Goal: Task Accomplishment & Management: Complete application form

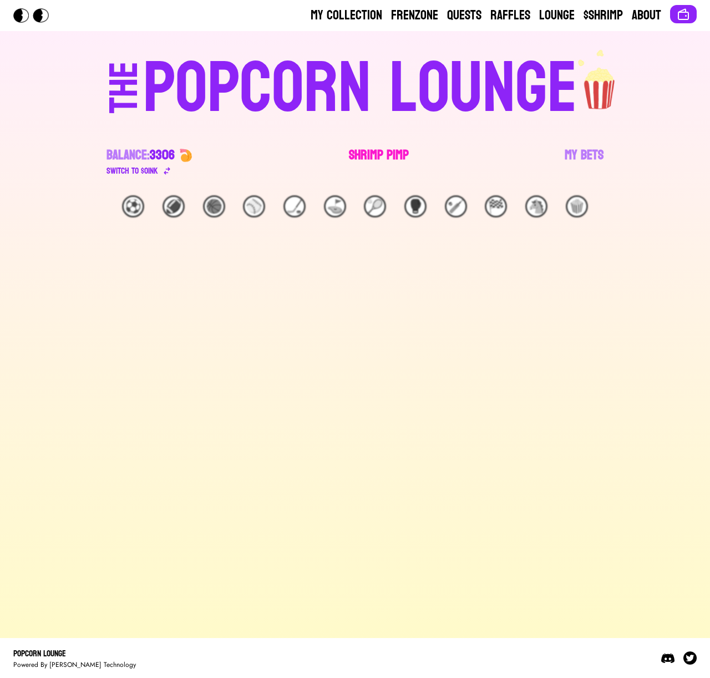
click at [364, 159] on link "Shrimp Pimp" at bounding box center [379, 161] width 60 height 31
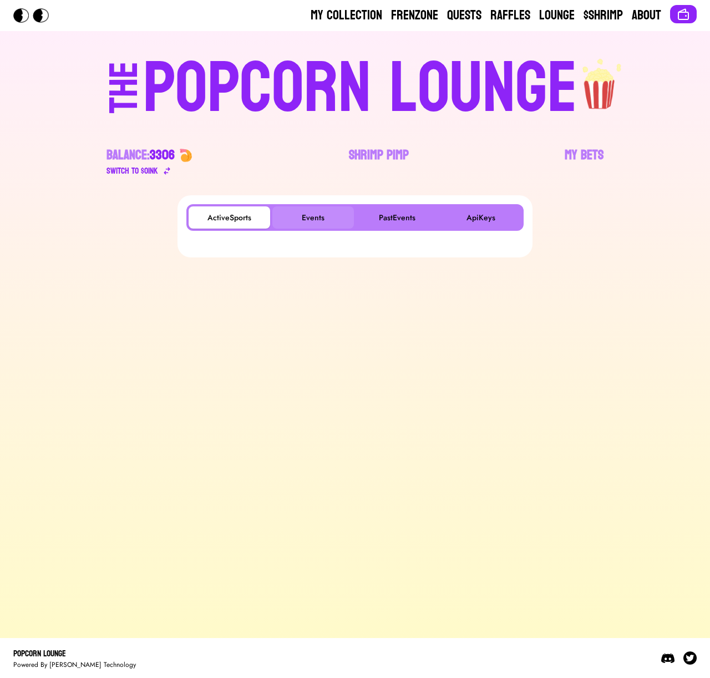
click at [310, 225] on button "Events" at bounding box center [313, 217] width 82 height 22
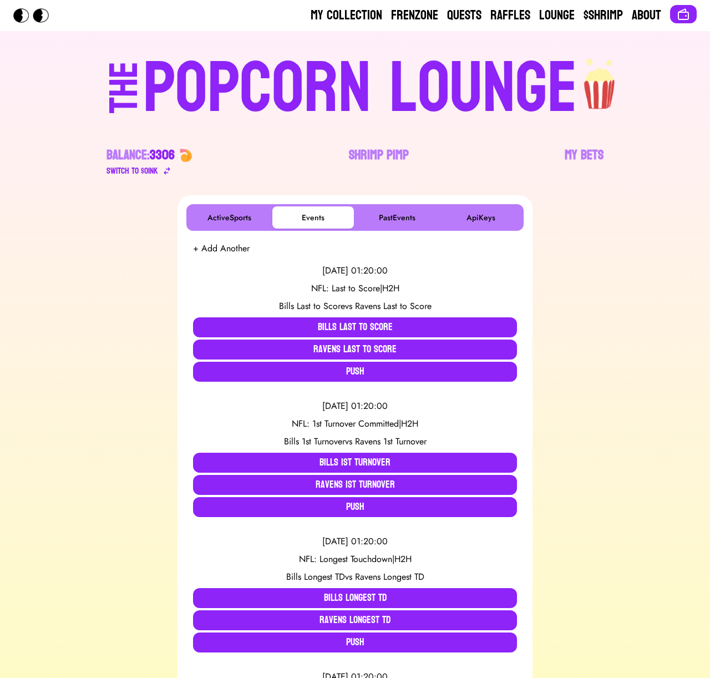
click at [236, 250] on button "+ Add Another" at bounding box center [221, 248] width 57 height 13
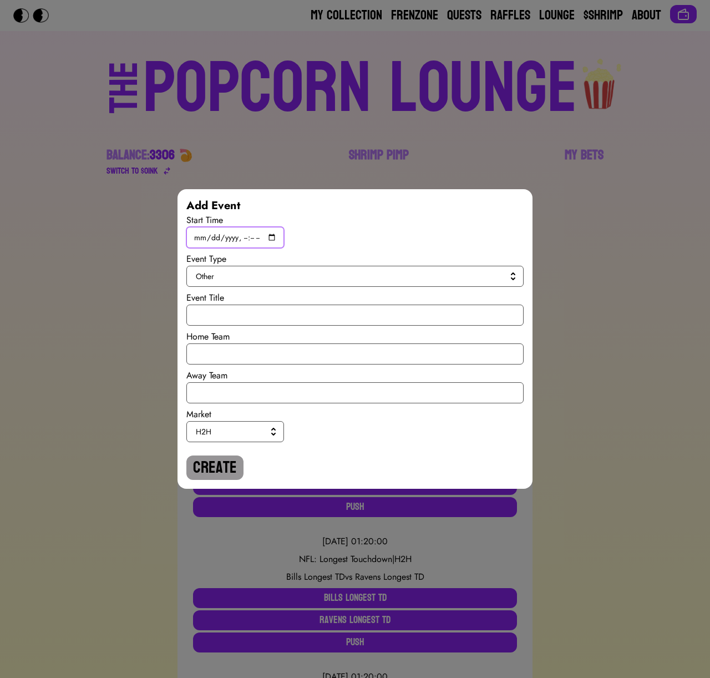
click at [275, 236] on input "datetime-local" at bounding box center [235, 237] width 98 height 21
type input "[DATE]T19:45"
click at [400, 274] on span "Other" at bounding box center [353, 276] width 314 height 11
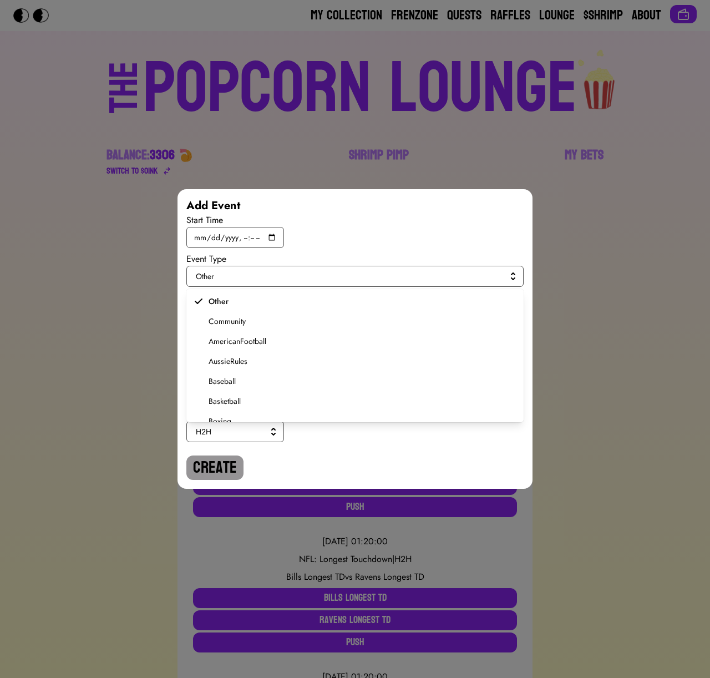
scroll to position [211, 0]
click at [215, 365] on span "Soccer" at bounding box center [362, 369] width 306 height 11
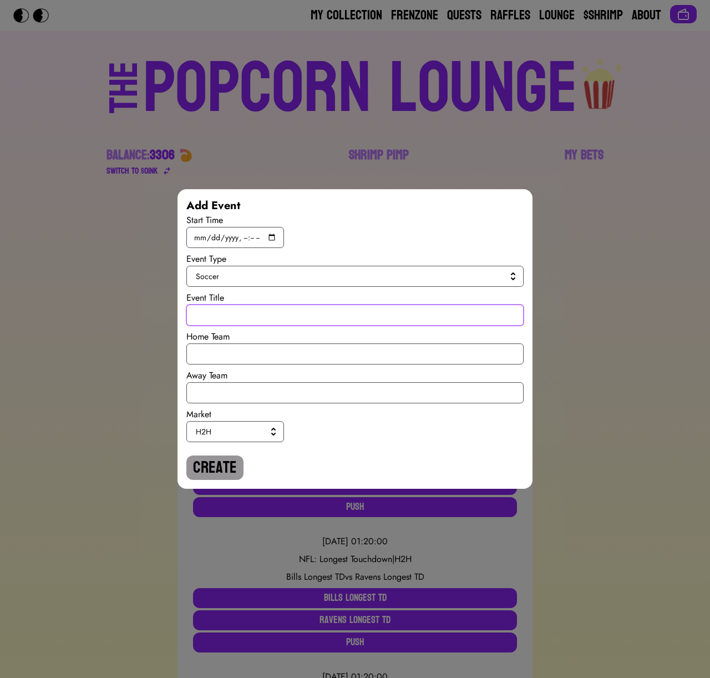
click at [221, 318] on input "text" at bounding box center [354, 314] width 337 height 21
type input "World Cup Qualiy"
drag, startPoint x: 241, startPoint y: 312, endPoint x: 190, endPoint y: 311, distance: 51.6
click at [189, 311] on input "World Cup Qualiy" at bounding box center [354, 314] width 337 height 21
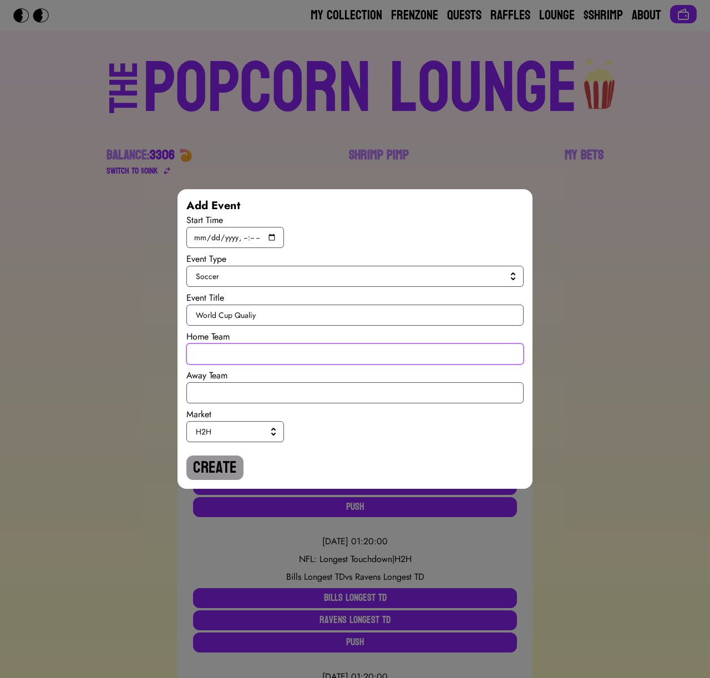
click at [194, 349] on input "text" at bounding box center [354, 353] width 337 height 21
type input "[GEOGRAPHIC_DATA]"
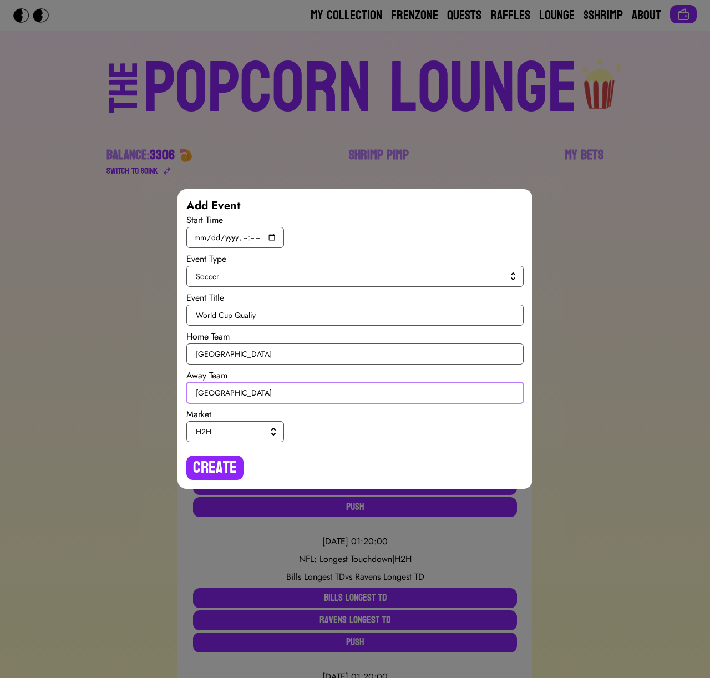
type input "[GEOGRAPHIC_DATA]"
click at [265, 436] on span "H2H" at bounding box center [233, 431] width 74 height 11
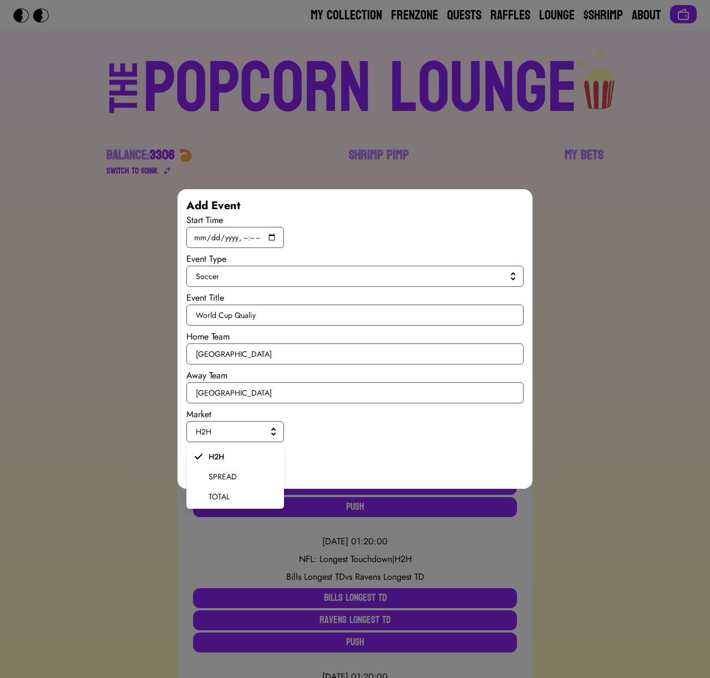
click at [242, 472] on span "SPREAD" at bounding box center [242, 476] width 67 height 11
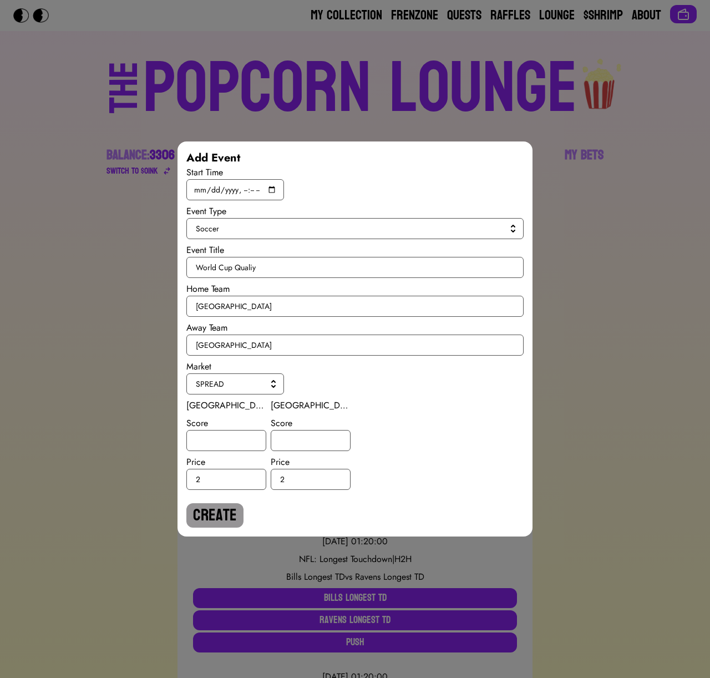
click at [228, 451] on div "Belarus Score Price 2" at bounding box center [226, 444] width 80 height 91
click at [227, 444] on input "number" at bounding box center [226, 440] width 80 height 21
type input "1"
type input "-1"
click at [222, 516] on button "Create" at bounding box center [214, 515] width 57 height 24
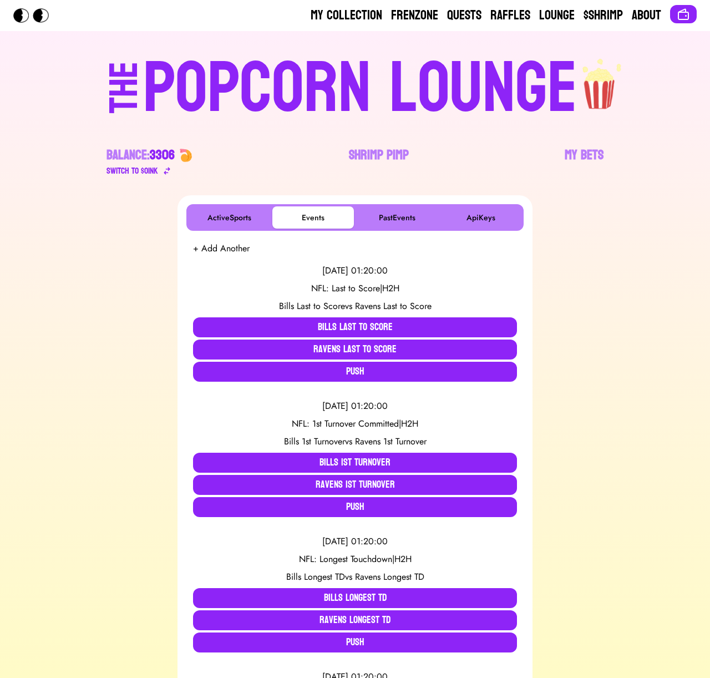
click at [230, 253] on button "+ Add Another" at bounding box center [221, 248] width 57 height 13
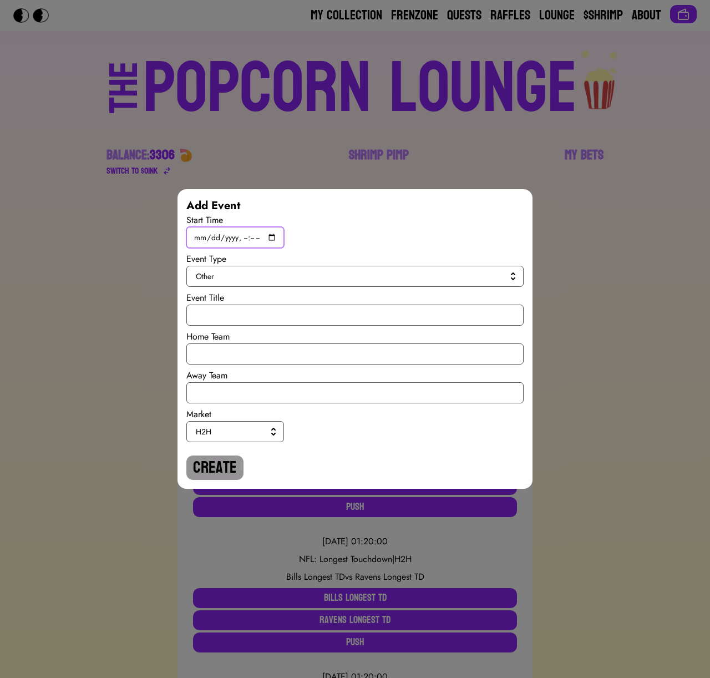
click at [268, 237] on input "datetime-local" at bounding box center [235, 237] width 98 height 21
type input "[DATE]T19:45"
click at [401, 266] on button "Other" at bounding box center [354, 276] width 337 height 21
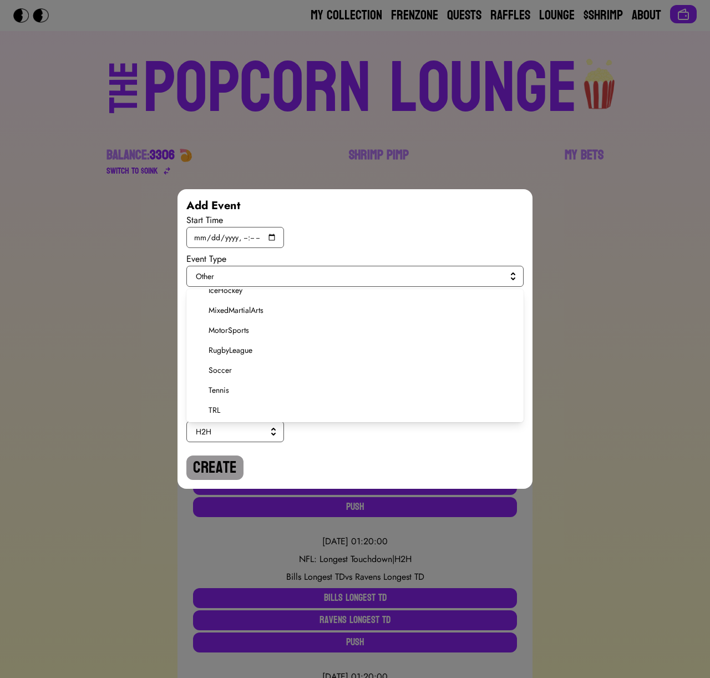
click at [221, 368] on span "Soccer" at bounding box center [362, 369] width 306 height 11
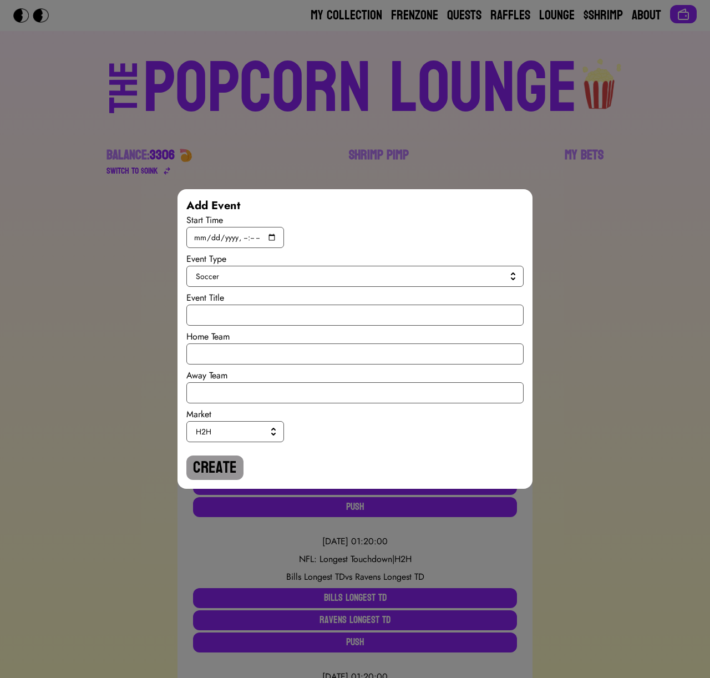
click at [222, 326] on div "Start Time Event Type Soccer Event Title Home Team Away Team Market H2H Create" at bounding box center [354, 346] width 337 height 266
click at [222, 317] on input "text" at bounding box center [354, 314] width 337 height 21
paste input "World Cup Qualiy"
type input "World Cup Qualiy"
click at [211, 347] on input "text" at bounding box center [354, 353] width 337 height 21
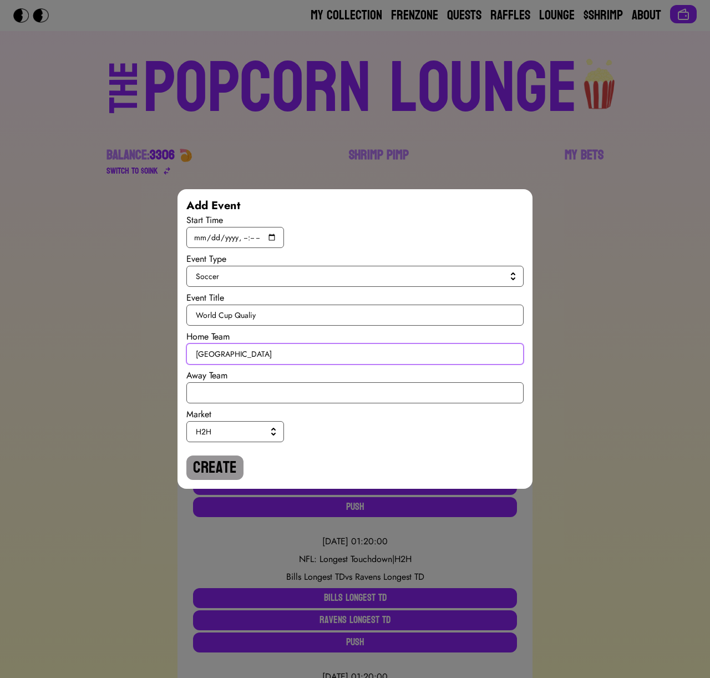
type input "[GEOGRAPHIC_DATA]"
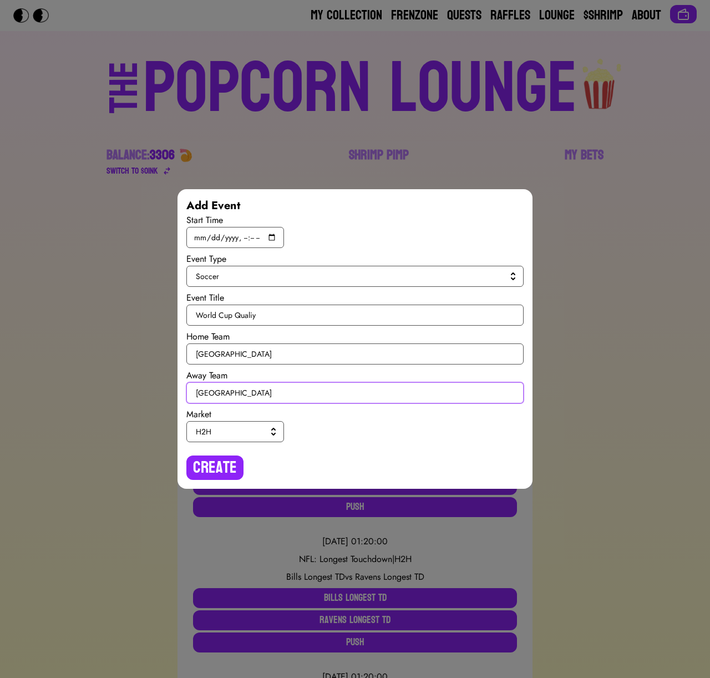
type input "[GEOGRAPHIC_DATA]"
click at [239, 436] on span "H2H" at bounding box center [233, 431] width 74 height 11
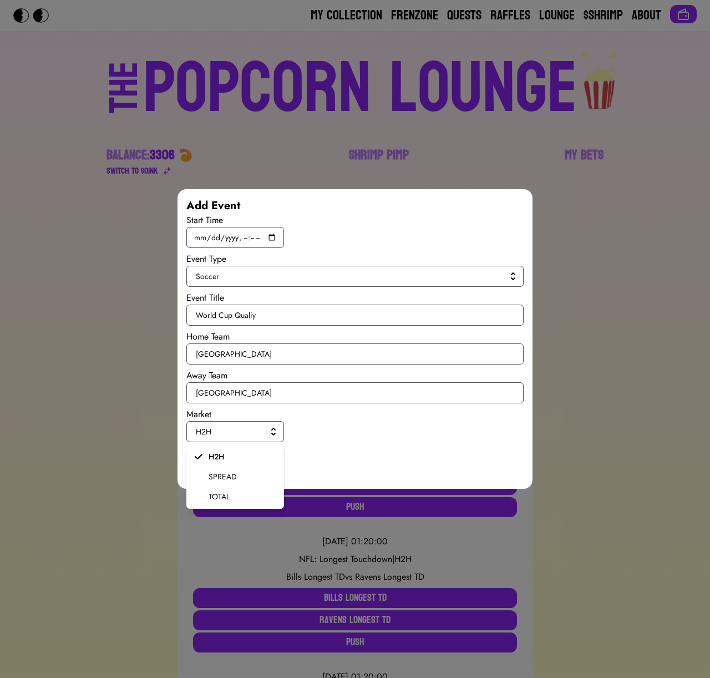
click at [226, 475] on span "SPREAD" at bounding box center [242, 476] width 67 height 11
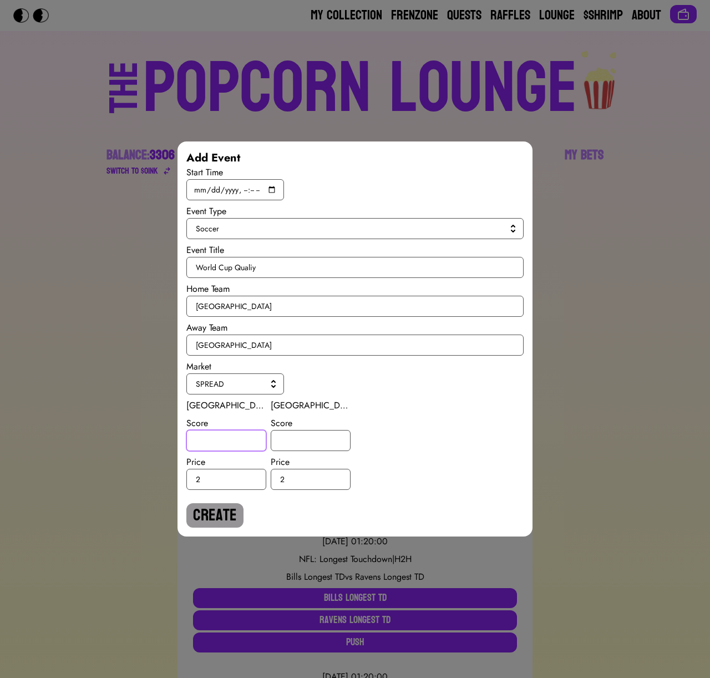
click at [220, 442] on input "number" at bounding box center [226, 440] width 80 height 21
type input "-2"
type input "2"
click at [209, 509] on button "Create" at bounding box center [214, 515] width 57 height 24
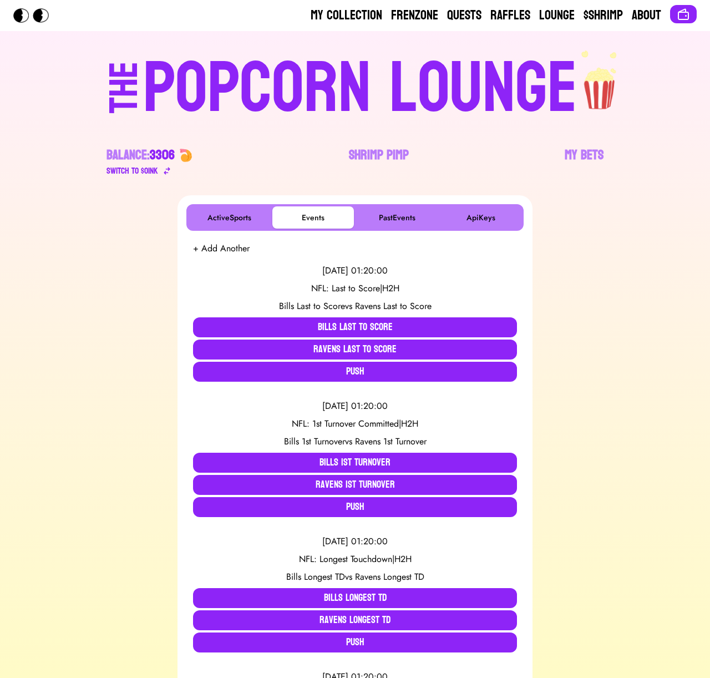
click at [216, 251] on button "+ Add Another" at bounding box center [221, 248] width 57 height 13
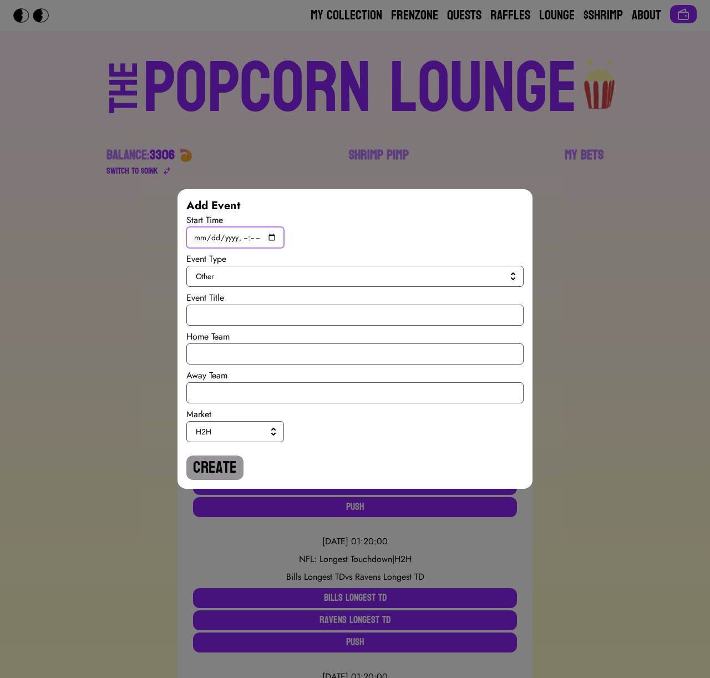
click at [273, 235] on input "datetime-local" at bounding box center [235, 237] width 98 height 21
type input "[DATE]T19:45"
click at [389, 281] on span "Other" at bounding box center [353, 276] width 314 height 11
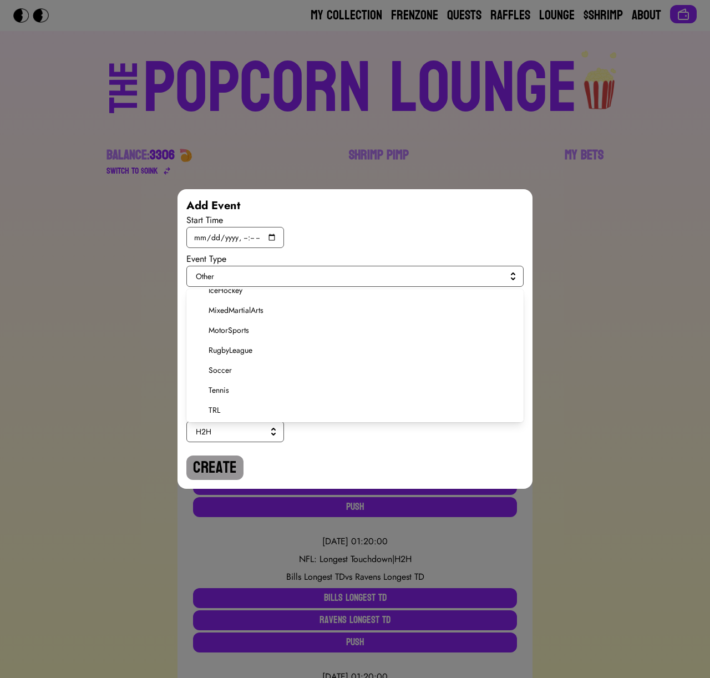
click at [221, 368] on span "Soccer" at bounding box center [362, 369] width 306 height 11
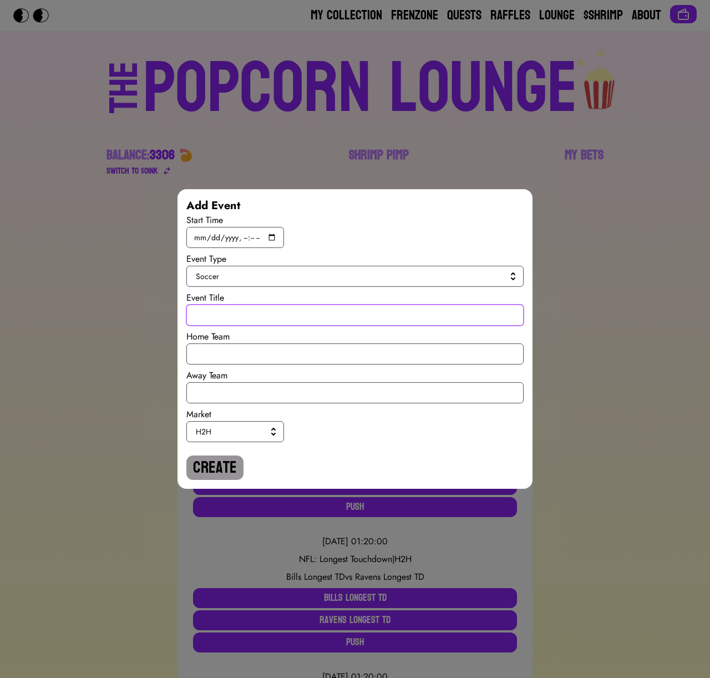
click at [222, 318] on input "text" at bounding box center [354, 314] width 337 height 21
paste input "World Cup Qualiy"
type input "World Cup Qualiy"
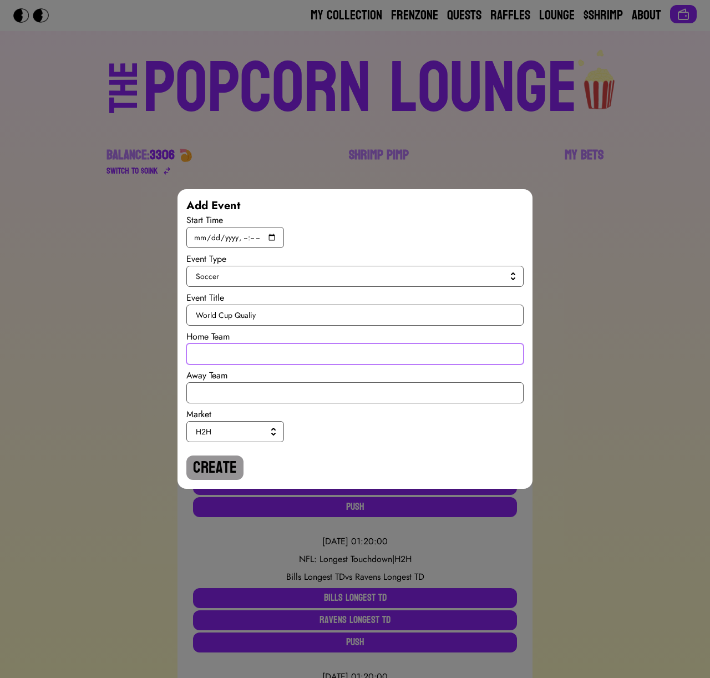
click at [239, 360] on input "text" at bounding box center [354, 353] width 337 height 21
type input "[GEOGRAPHIC_DATA]"
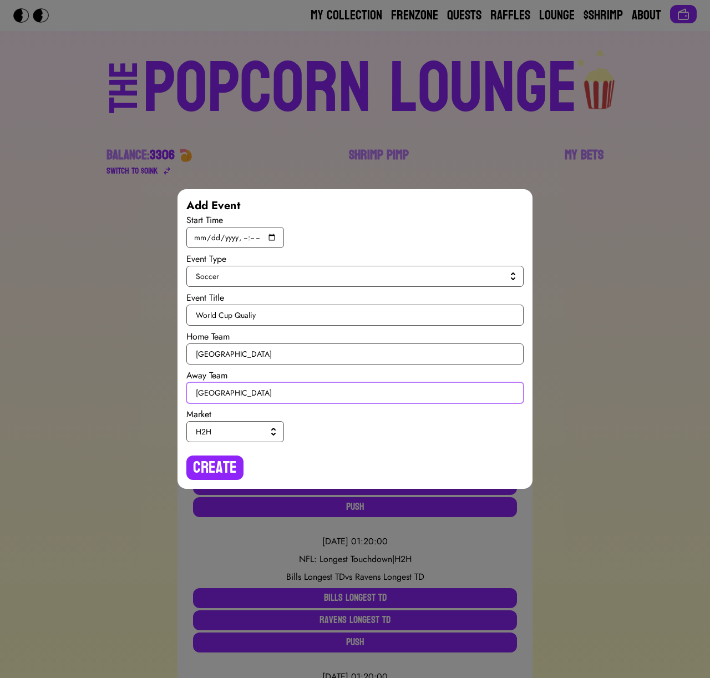
type input "[GEOGRAPHIC_DATA]"
click at [250, 432] on span "H2H" at bounding box center [233, 431] width 74 height 11
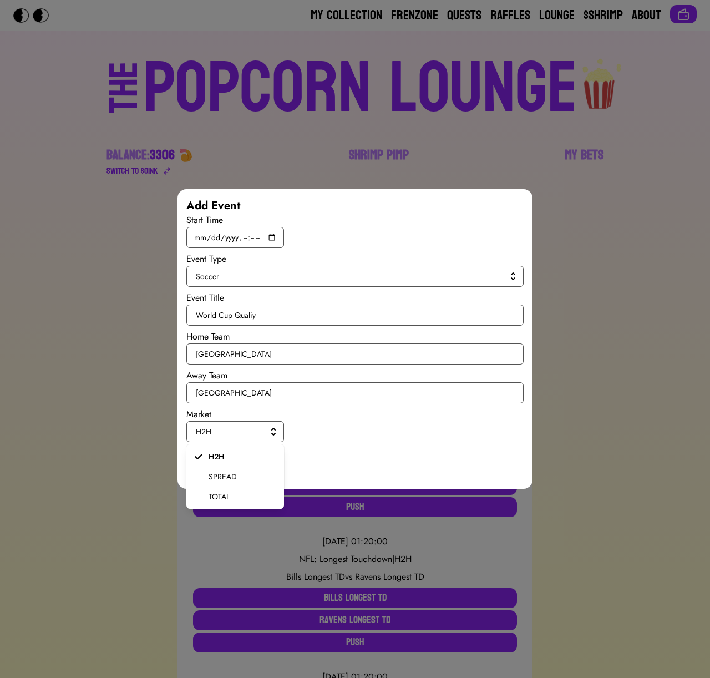
click at [241, 471] on span "SPREAD" at bounding box center [242, 476] width 67 height 11
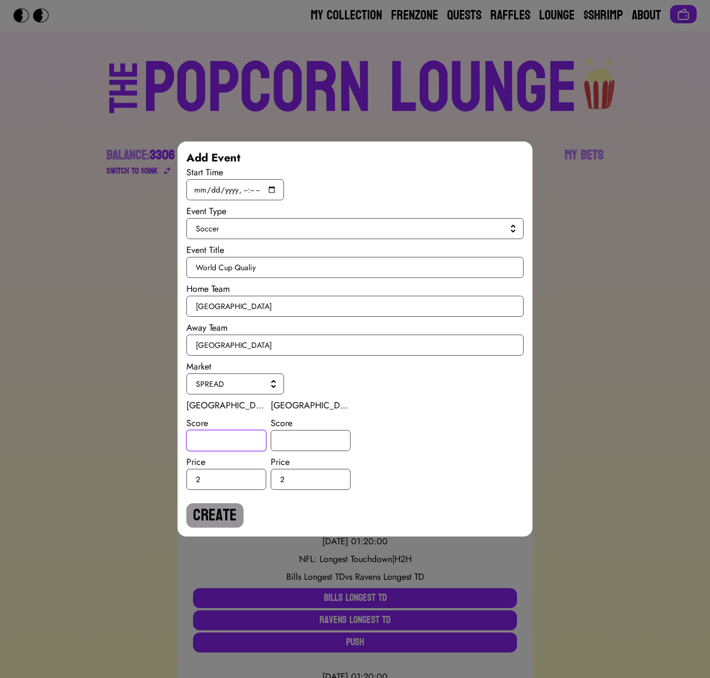
click at [233, 440] on input "number" at bounding box center [226, 440] width 80 height 21
type input "1"
type input "-1"
click at [232, 512] on button "Create" at bounding box center [214, 515] width 57 height 24
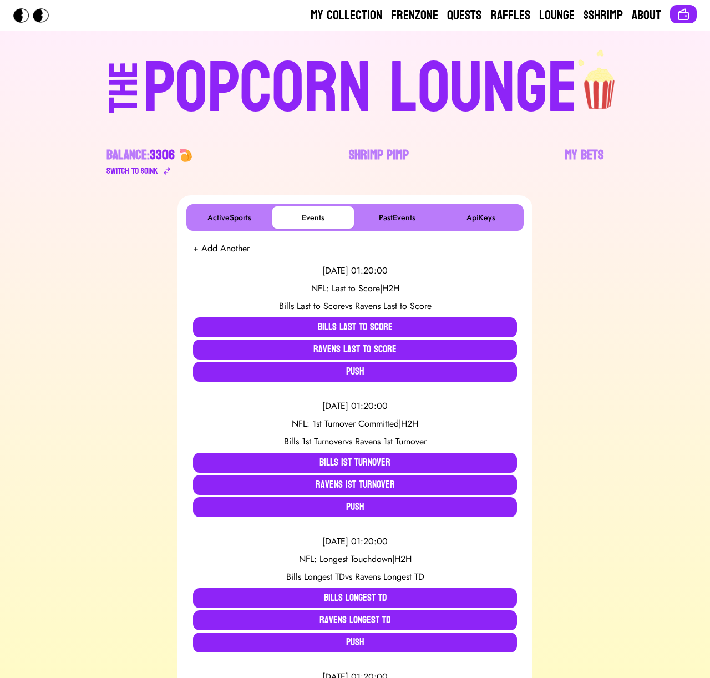
click at [225, 249] on button "+ Add Another" at bounding box center [221, 248] width 57 height 13
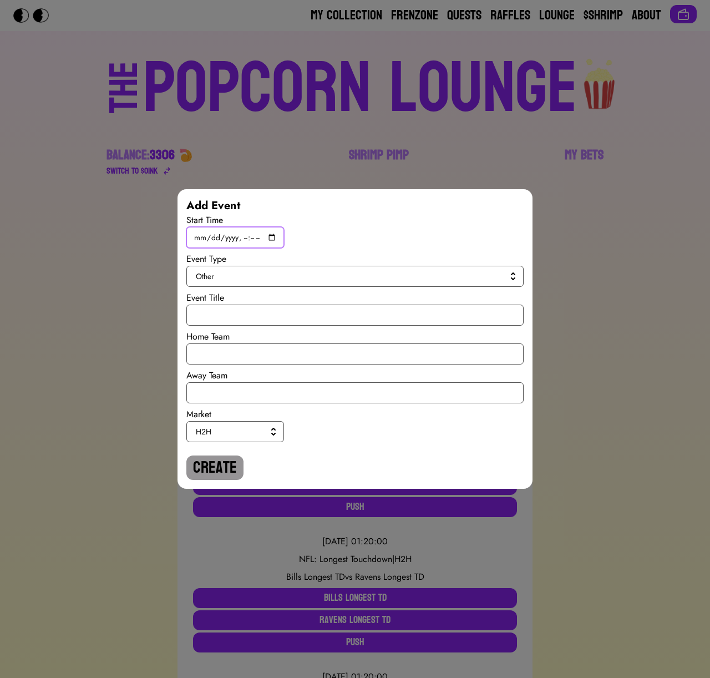
click at [270, 234] on input "datetime-local" at bounding box center [235, 237] width 98 height 21
type input "[DATE]T19:45"
click at [387, 281] on span "Other" at bounding box center [353, 276] width 314 height 11
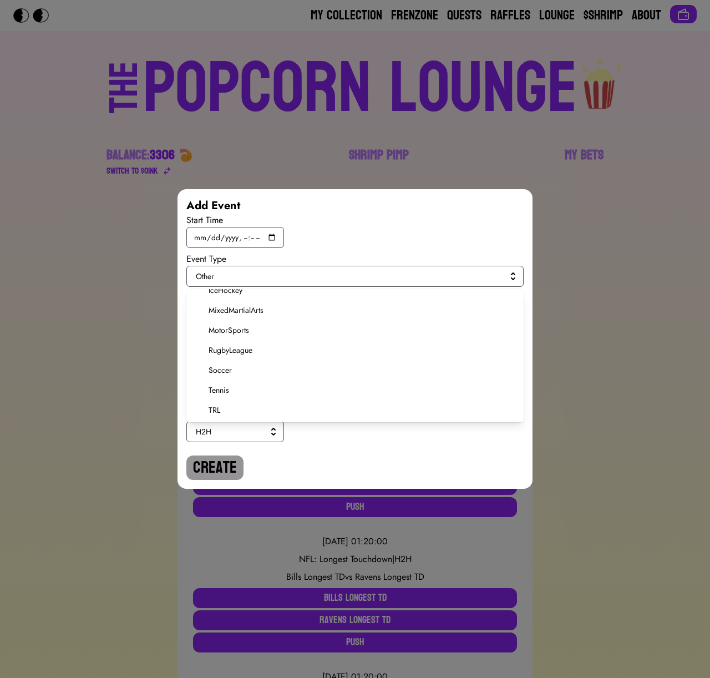
click at [221, 370] on span "Soccer" at bounding box center [362, 369] width 306 height 11
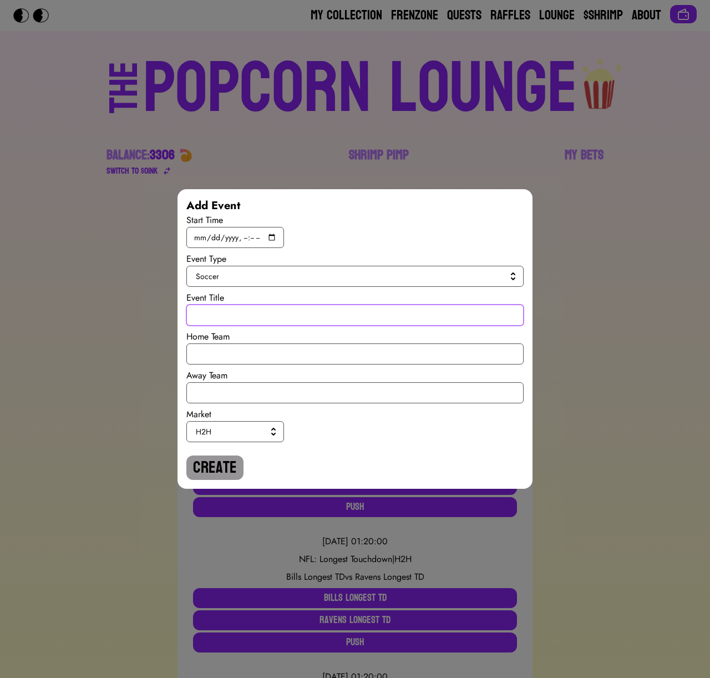
click at [228, 319] on input "text" at bounding box center [354, 314] width 337 height 21
paste input "World Cup Qualiy"
type input "World Cup Qualiy"
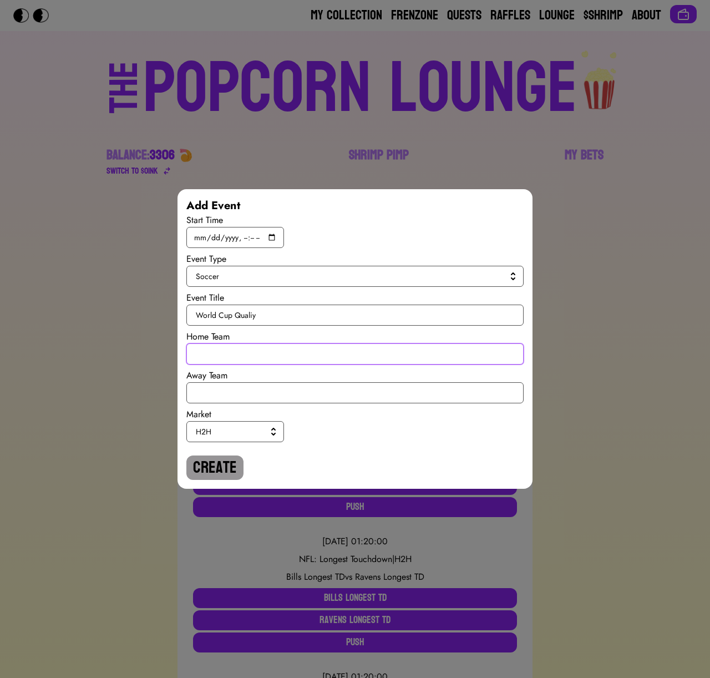
click at [231, 362] on input "text" at bounding box center [354, 353] width 337 height 21
type input "[GEOGRAPHIC_DATA]"
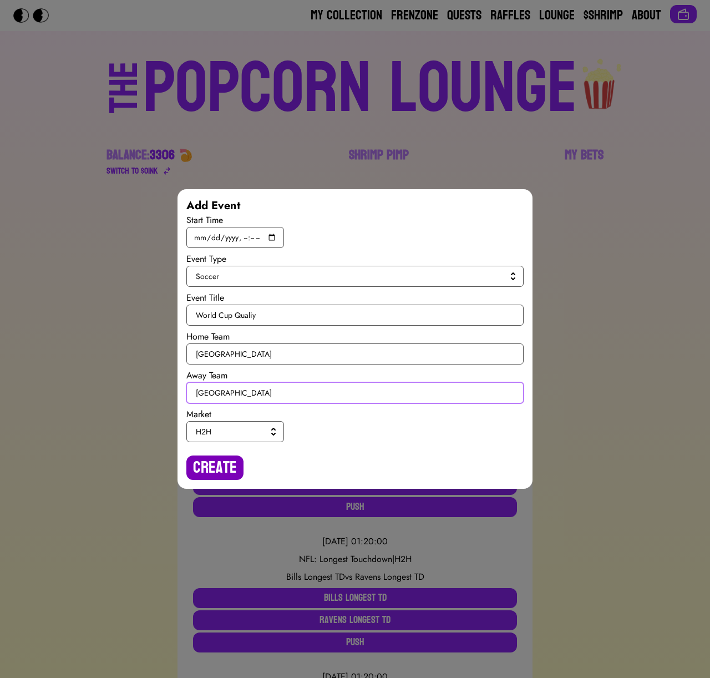
type input "[GEOGRAPHIC_DATA]"
click at [230, 455] on button "Create" at bounding box center [214, 467] width 57 height 24
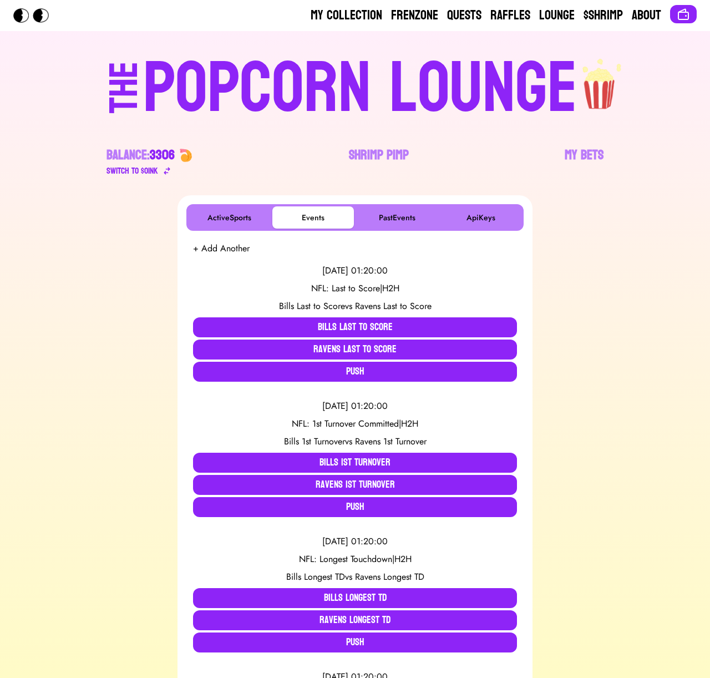
click at [232, 247] on button "+ Add Another" at bounding box center [221, 248] width 57 height 13
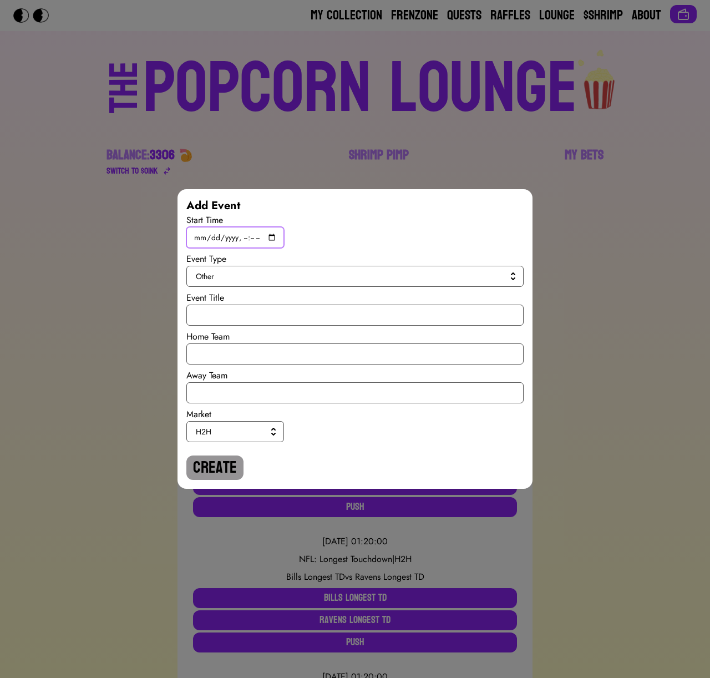
click at [267, 237] on input "datetime-local" at bounding box center [235, 237] width 98 height 21
type input "[DATE]T19:45"
click at [387, 283] on button "Other" at bounding box center [354, 276] width 337 height 21
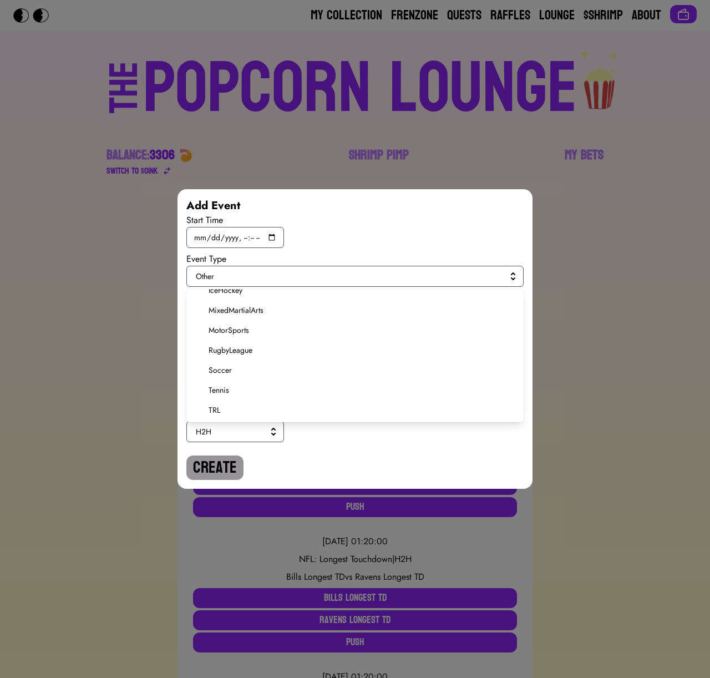
click at [225, 364] on span "Soccer" at bounding box center [362, 369] width 306 height 11
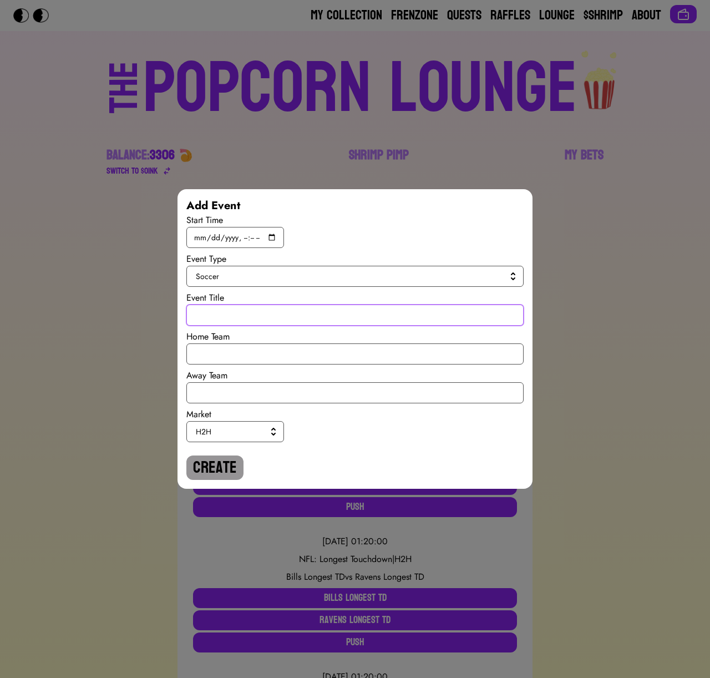
click at [227, 317] on input "text" at bounding box center [354, 314] width 337 height 21
paste input "World Cup Qualiy"
type input "World Cup Qualiy"
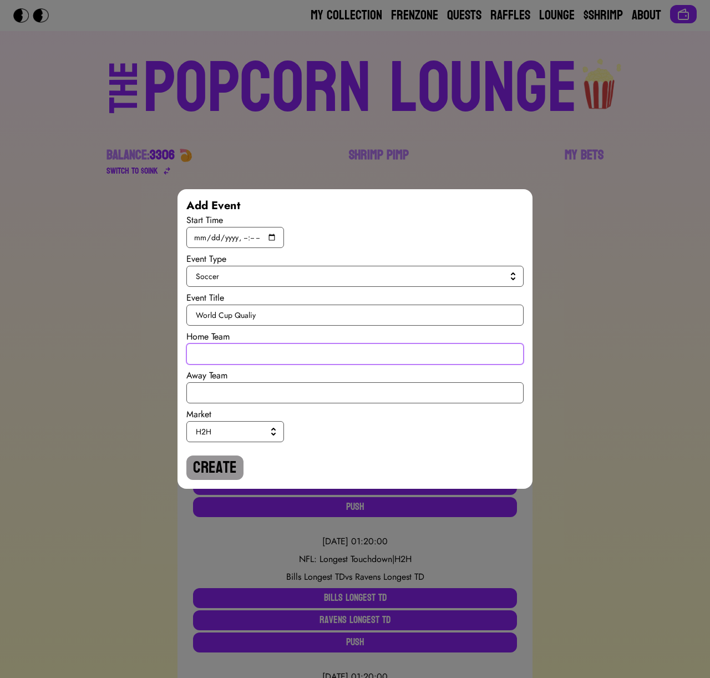
click at [224, 348] on input "text" at bounding box center [354, 353] width 337 height 21
type input "Israel"
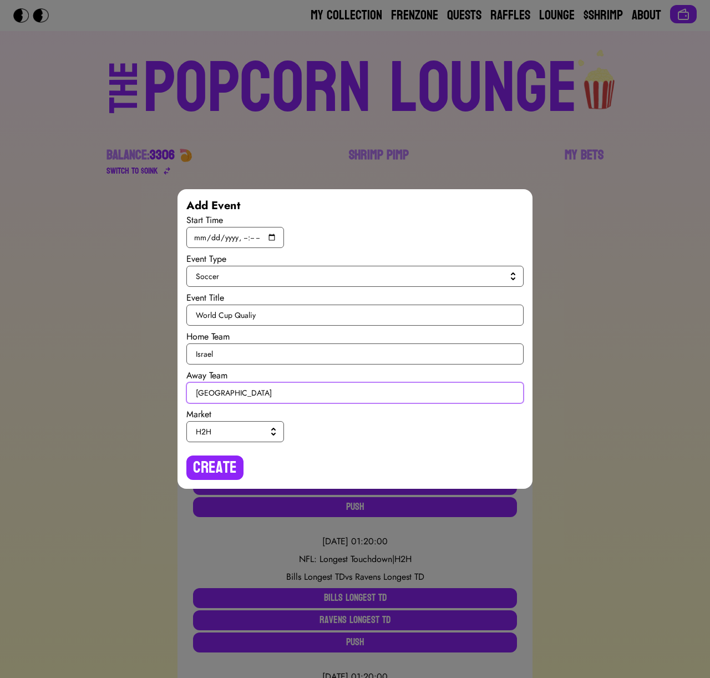
type input "[GEOGRAPHIC_DATA]"
click at [243, 437] on button "H2H" at bounding box center [235, 431] width 98 height 21
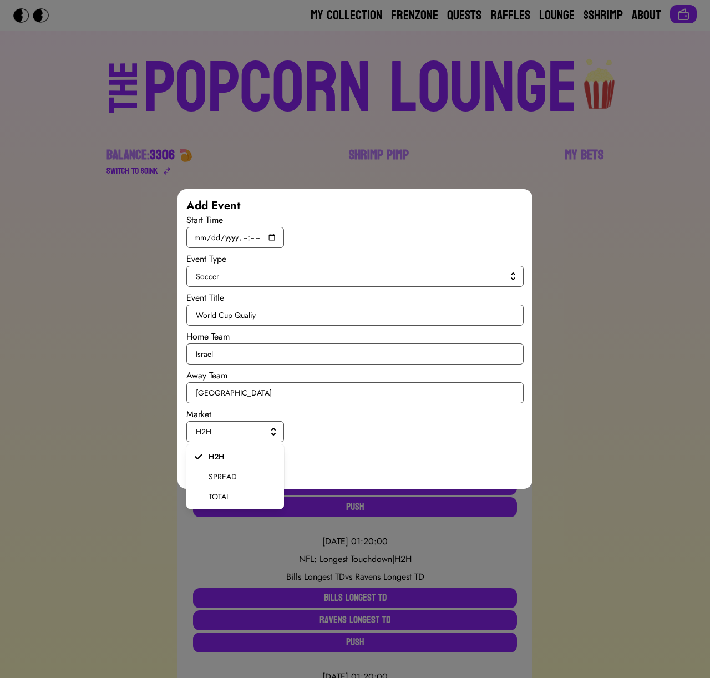
click at [236, 479] on span "SPREAD" at bounding box center [242, 476] width 67 height 11
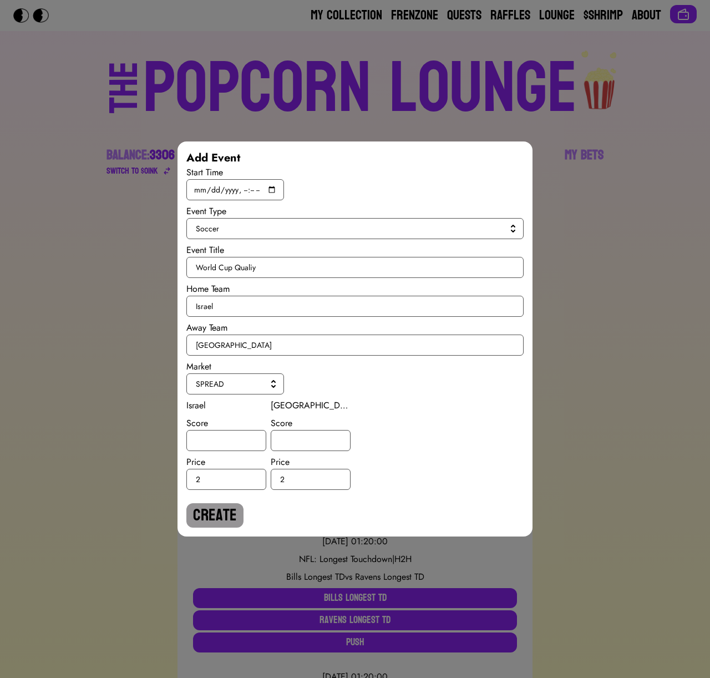
click at [236, 451] on div "Israel Score Price 2" at bounding box center [226, 444] width 80 height 91
click at [236, 443] on input "number" at bounding box center [226, 440] width 80 height 21
type input "1"
type input "-1"
click at [218, 513] on button "Create" at bounding box center [214, 515] width 57 height 24
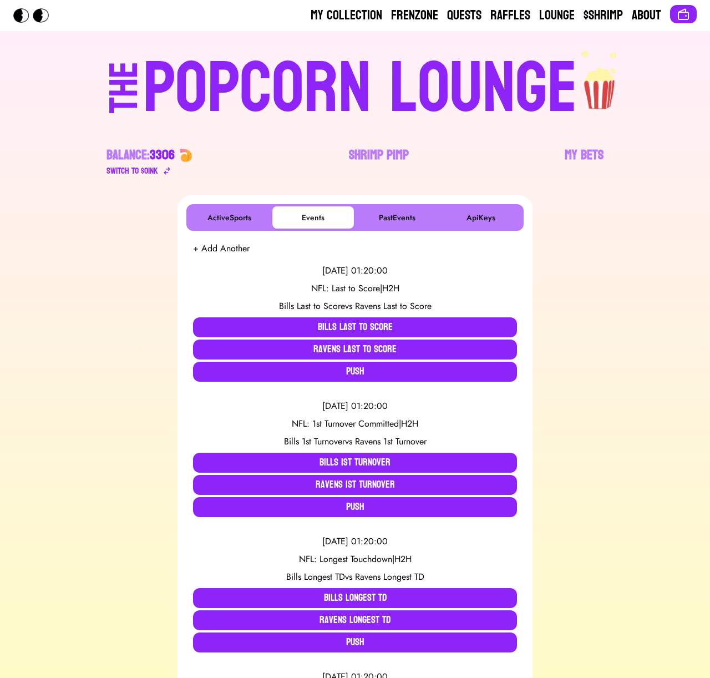
click at [245, 250] on button "+ Add Another" at bounding box center [221, 248] width 57 height 13
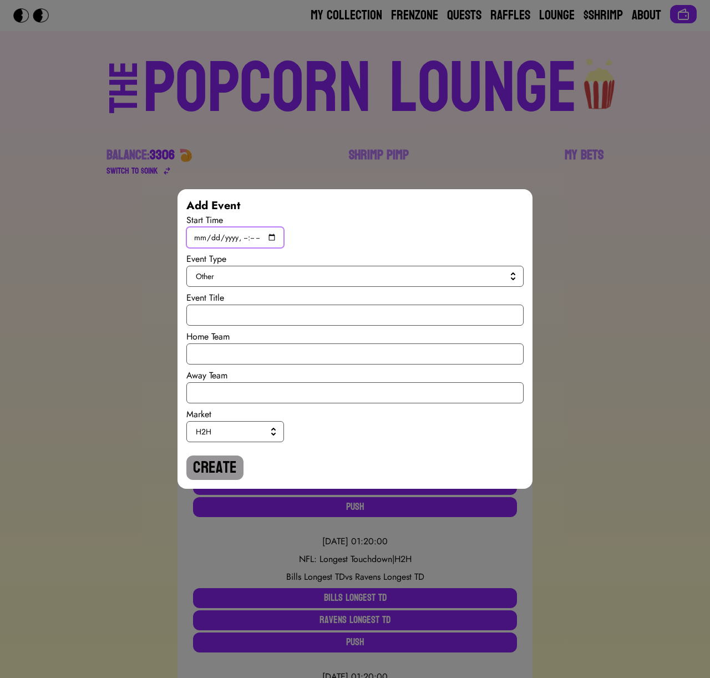
click at [268, 238] on input "datetime-local" at bounding box center [235, 237] width 98 height 21
type input "[DATE]T19:45"
click at [400, 286] on button "Other" at bounding box center [354, 276] width 337 height 21
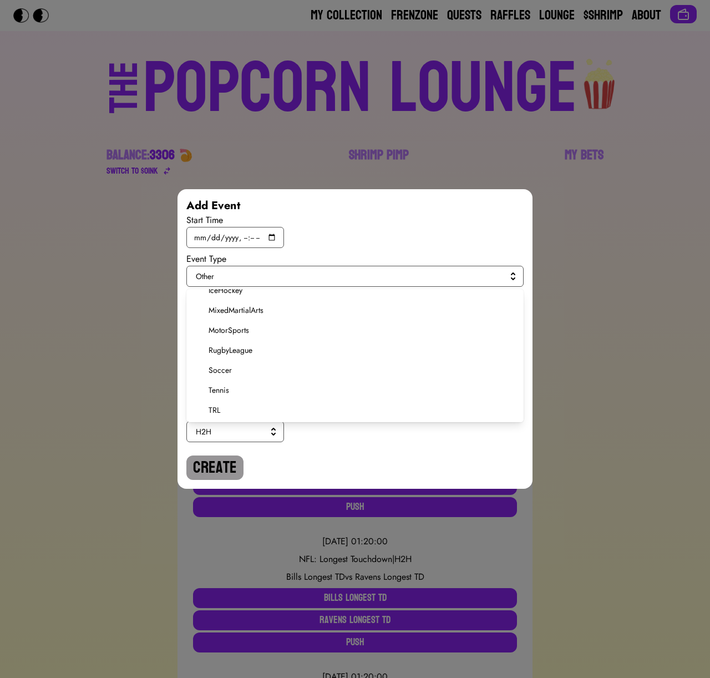
click at [217, 367] on span "Soccer" at bounding box center [362, 369] width 306 height 11
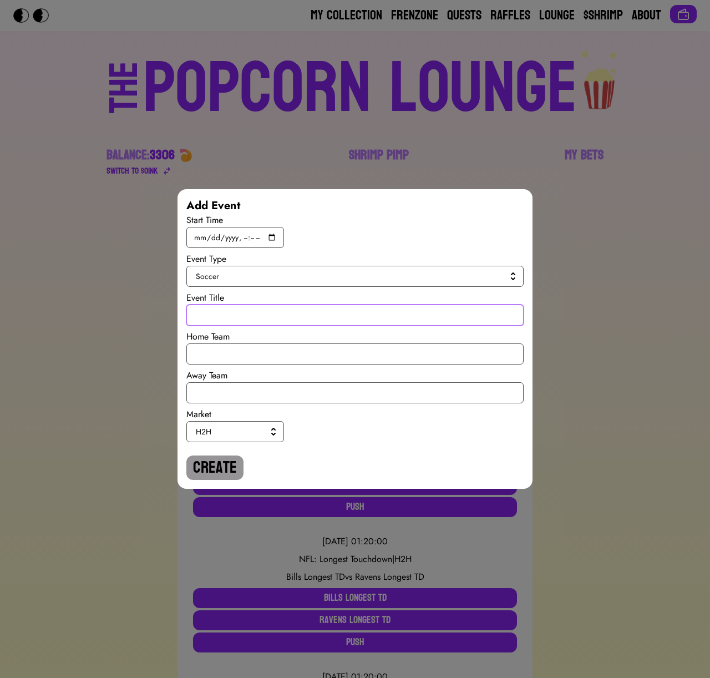
click at [218, 318] on input "text" at bounding box center [354, 314] width 337 height 21
paste input "World Cup Qualiy"
type input "World Cup Qualiy"
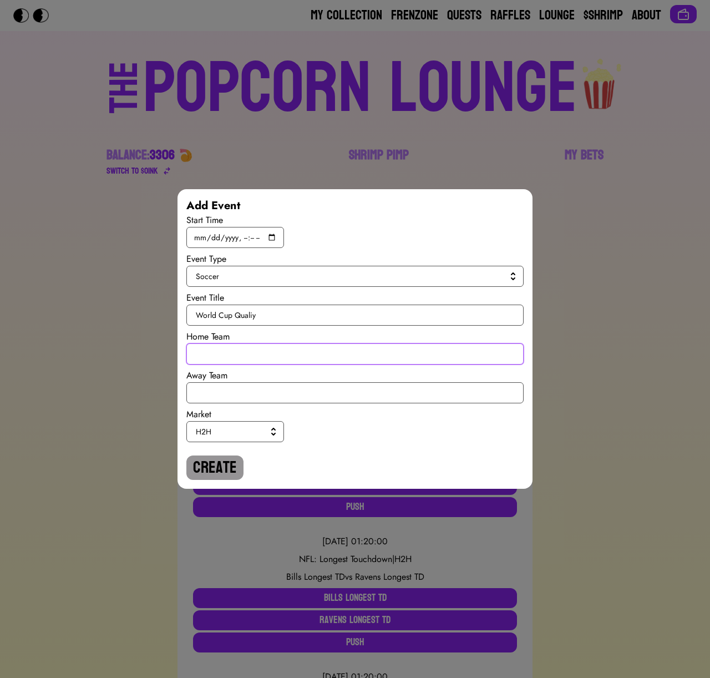
click at [219, 345] on input "text" at bounding box center [354, 353] width 337 height 21
type input "L"
type input "[GEOGRAPHIC_DATA]"
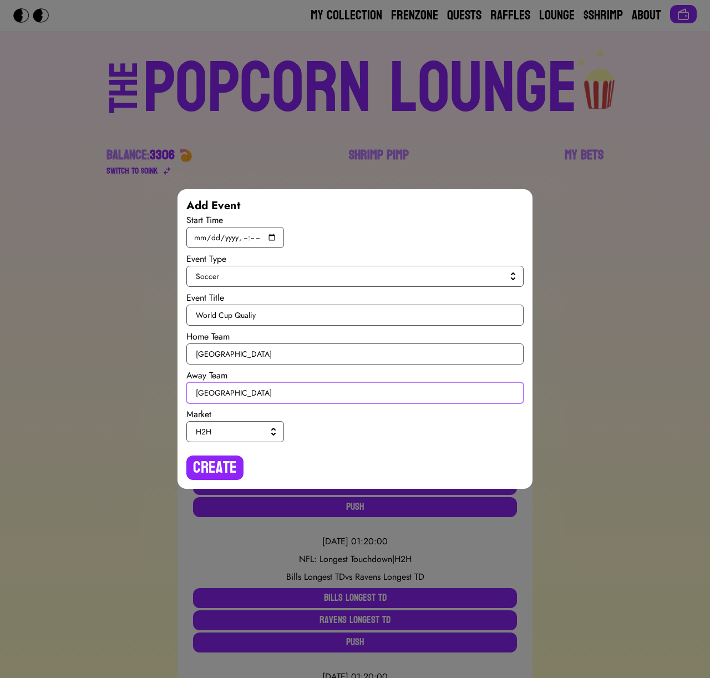
type input "[GEOGRAPHIC_DATA]"
click at [216, 421] on button "H2H" at bounding box center [235, 431] width 98 height 21
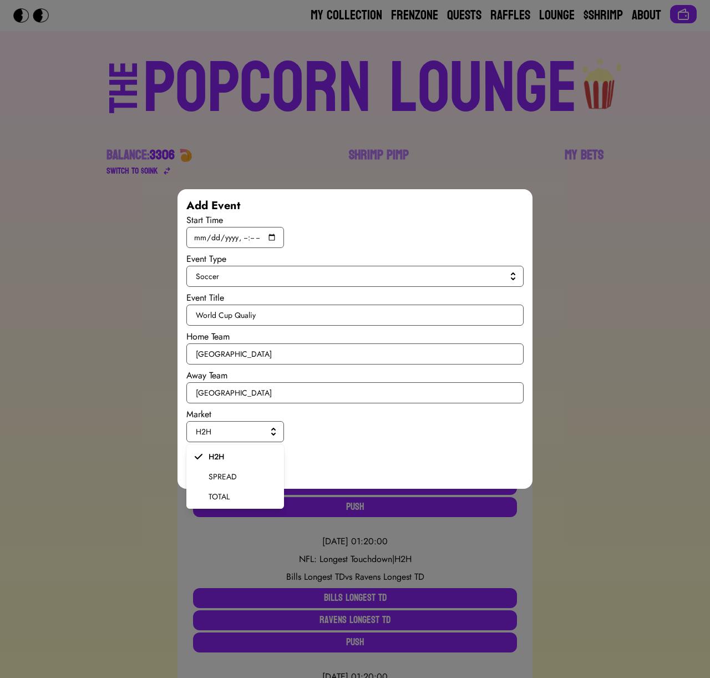
click at [220, 473] on span "SPREAD" at bounding box center [242, 476] width 67 height 11
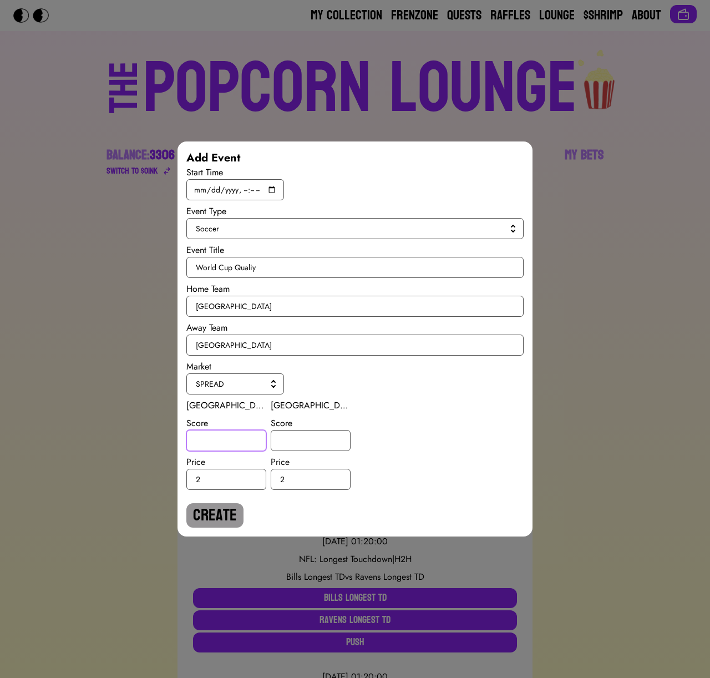
click at [216, 444] on input "number" at bounding box center [226, 440] width 80 height 21
type input "0.5"
type input "-0.5"
click at [196, 512] on button "Create" at bounding box center [214, 515] width 57 height 24
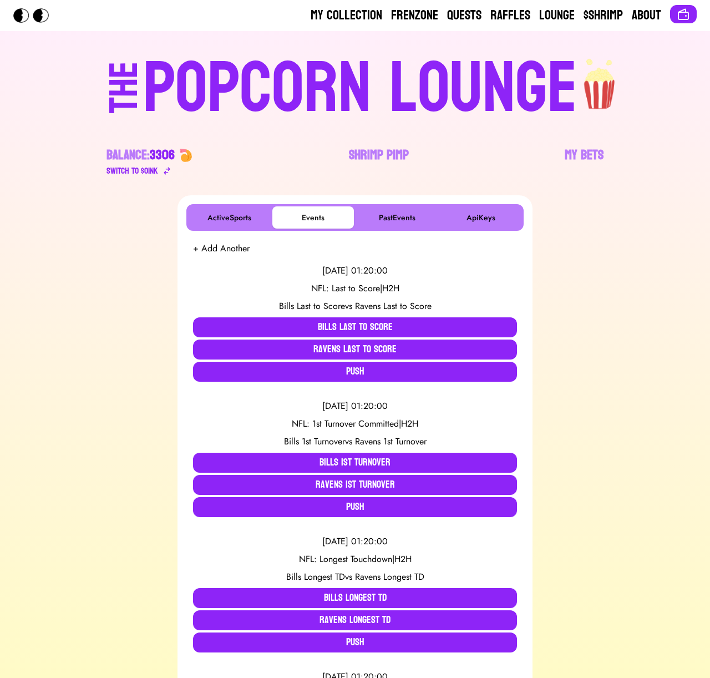
click at [232, 251] on button "+ Add Another" at bounding box center [221, 248] width 57 height 13
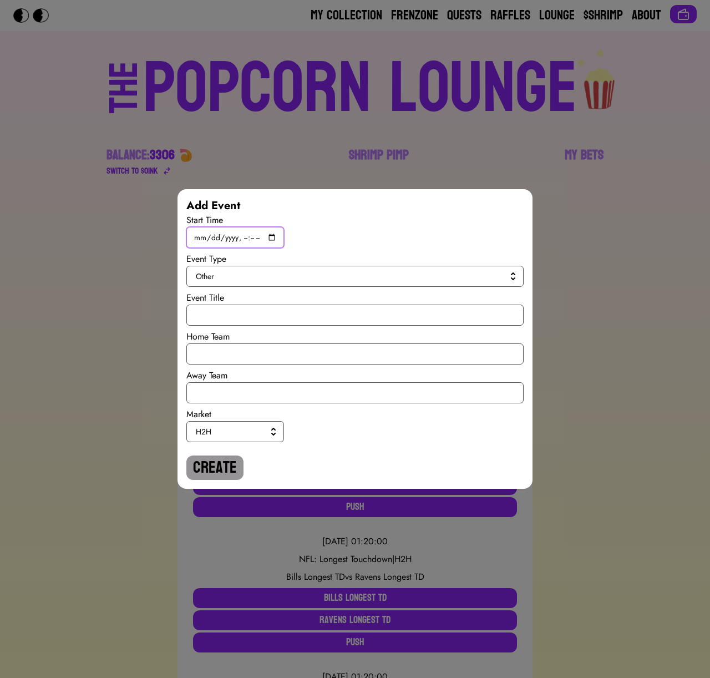
click at [271, 238] on input "datetime-local" at bounding box center [235, 237] width 98 height 21
type input "[DATE]T19:45"
click at [395, 277] on span "Other" at bounding box center [353, 276] width 314 height 11
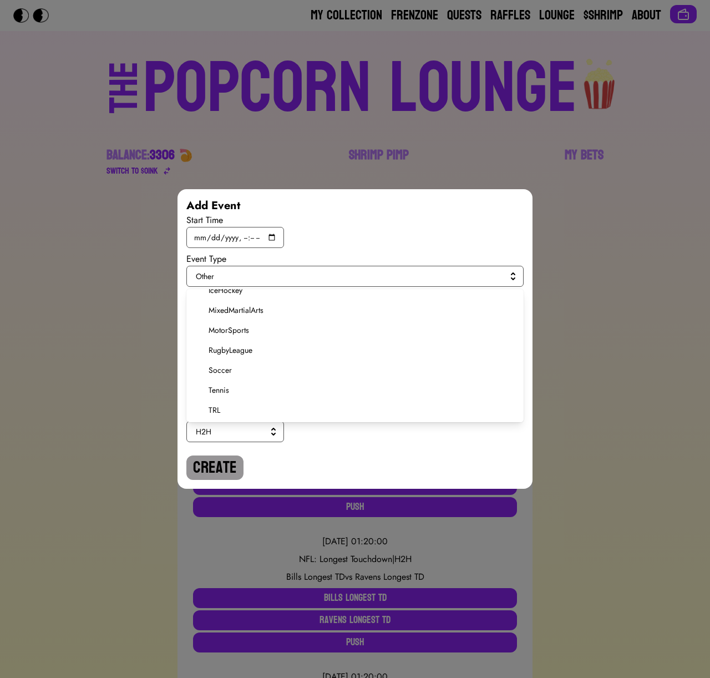
click at [230, 373] on span "Soccer" at bounding box center [362, 369] width 306 height 11
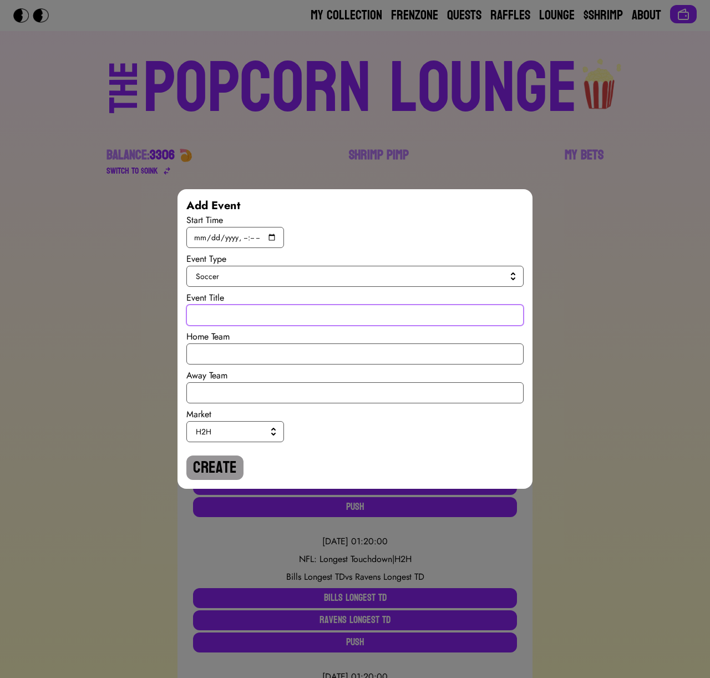
click at [234, 304] on input "text" at bounding box center [354, 314] width 337 height 21
paste input "World Cup Qualiy"
type input "World Cup Qualiy"
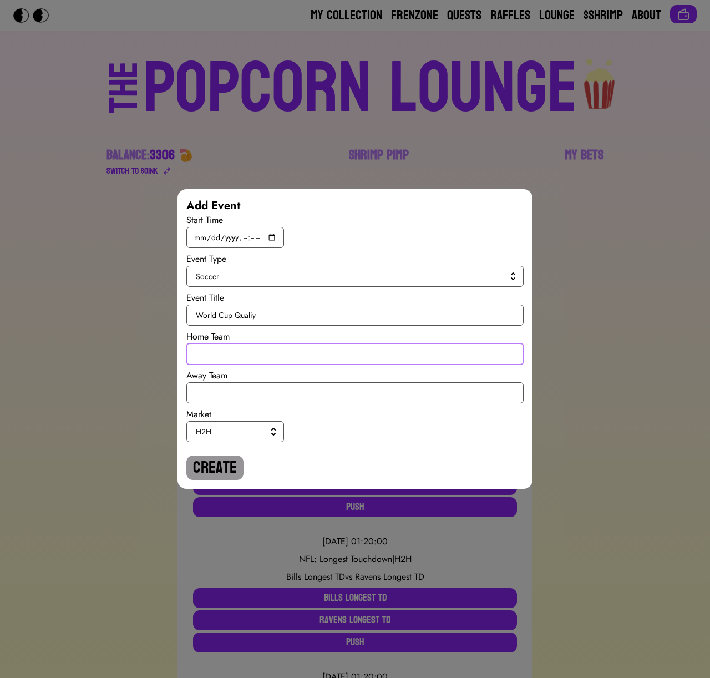
click at [245, 351] on input "text" at bounding box center [354, 353] width 337 height 21
type input "[GEOGRAPHIC_DATA]"
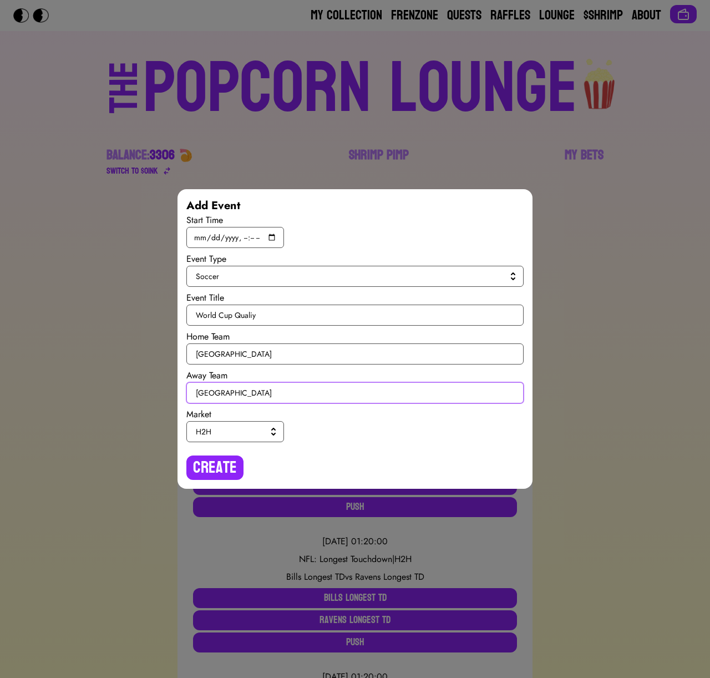
type input "[GEOGRAPHIC_DATA]"
click at [243, 430] on span "H2H" at bounding box center [233, 431] width 74 height 11
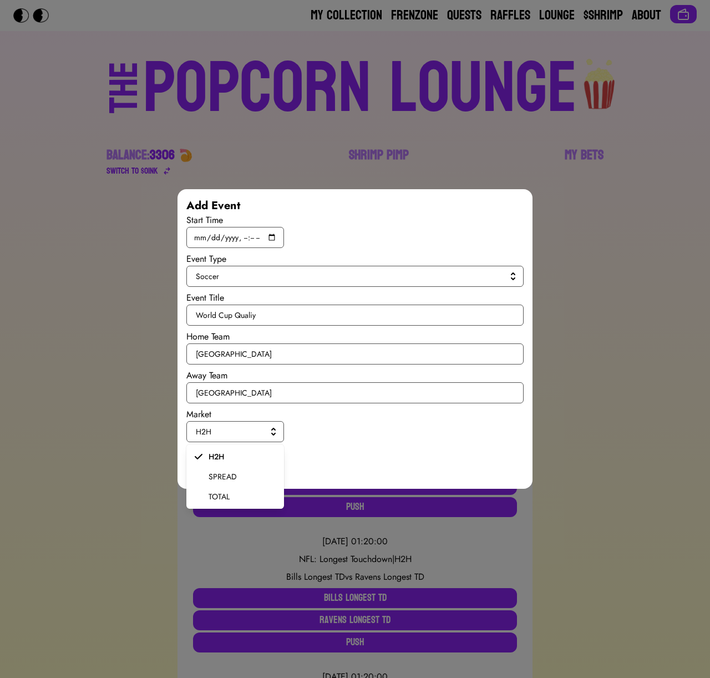
click at [231, 475] on span "SPREAD" at bounding box center [242, 476] width 67 height 11
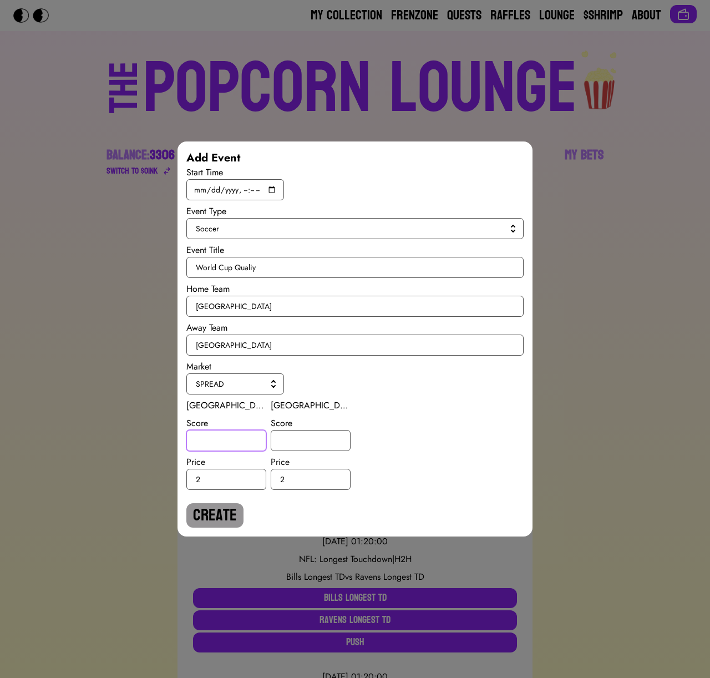
click at [225, 439] on input "number" at bounding box center [226, 440] width 80 height 21
type input "-1"
type input "1"
click at [206, 515] on button "Create" at bounding box center [214, 515] width 57 height 24
